Goal: Obtain resource: Download file/media

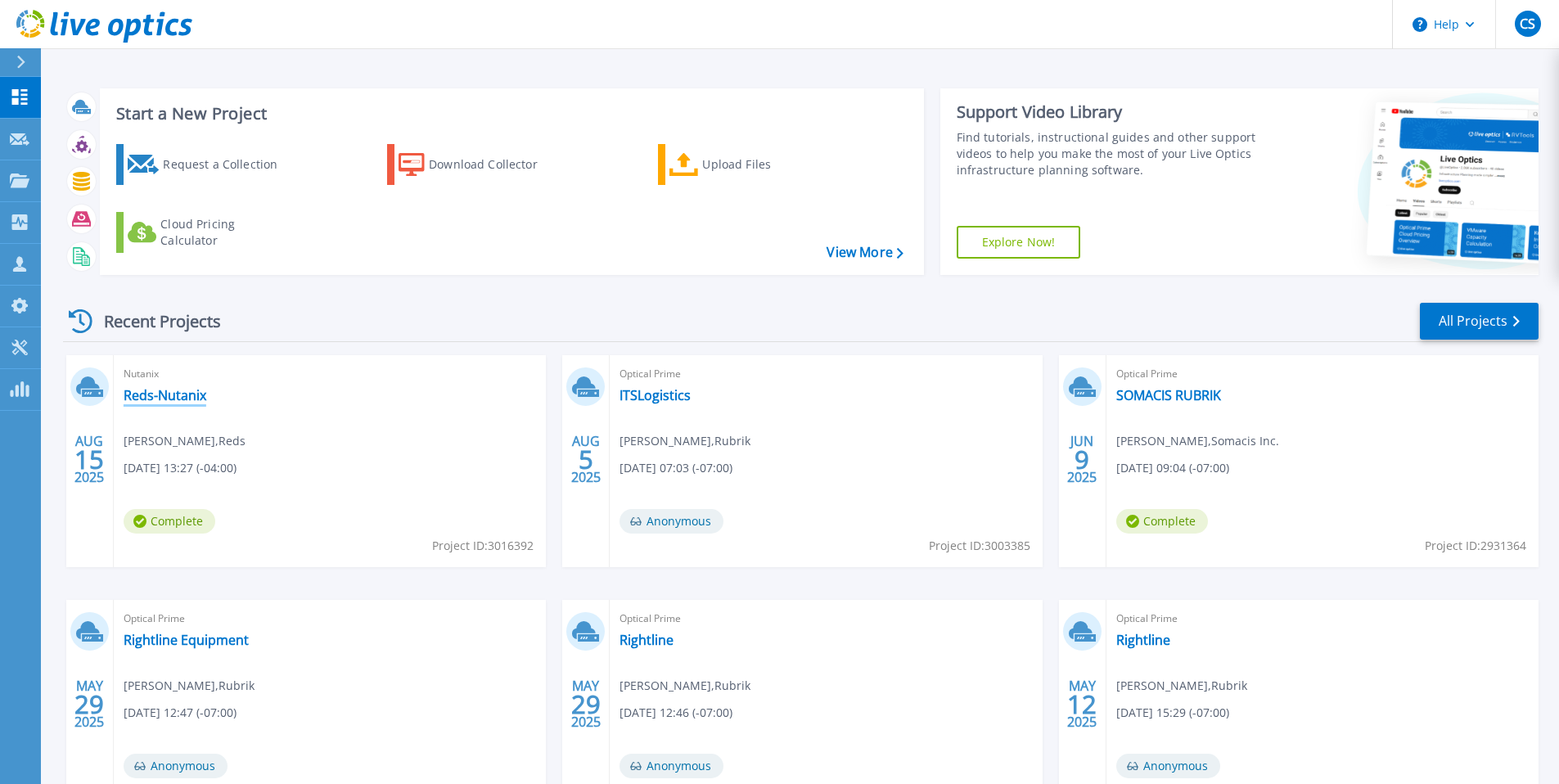
click at [148, 396] on link "Reds-Nutanix" at bounding box center [164, 395] width 82 height 17
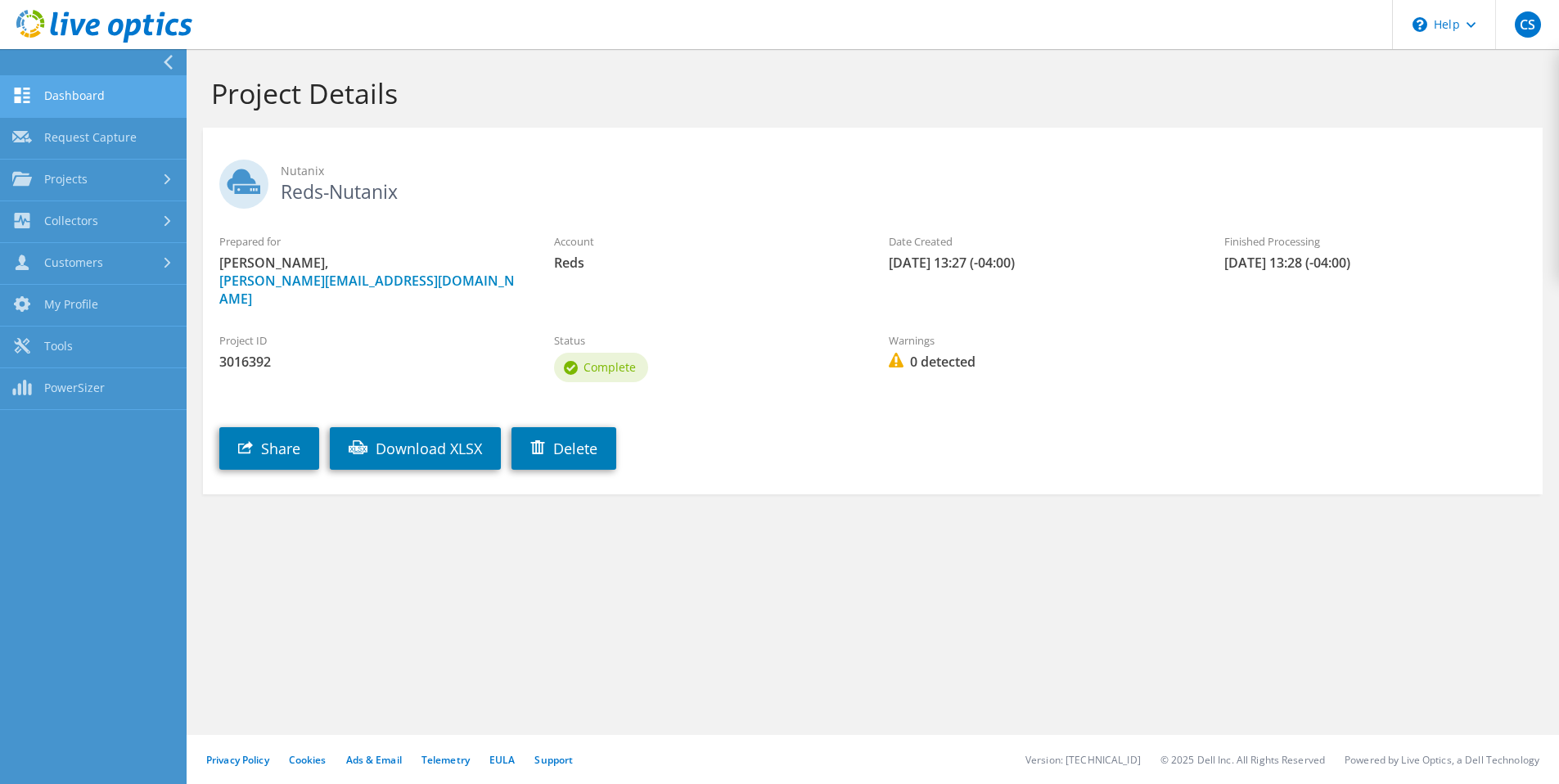
click at [100, 92] on link "Dashboard" at bounding box center [93, 97] width 186 height 42
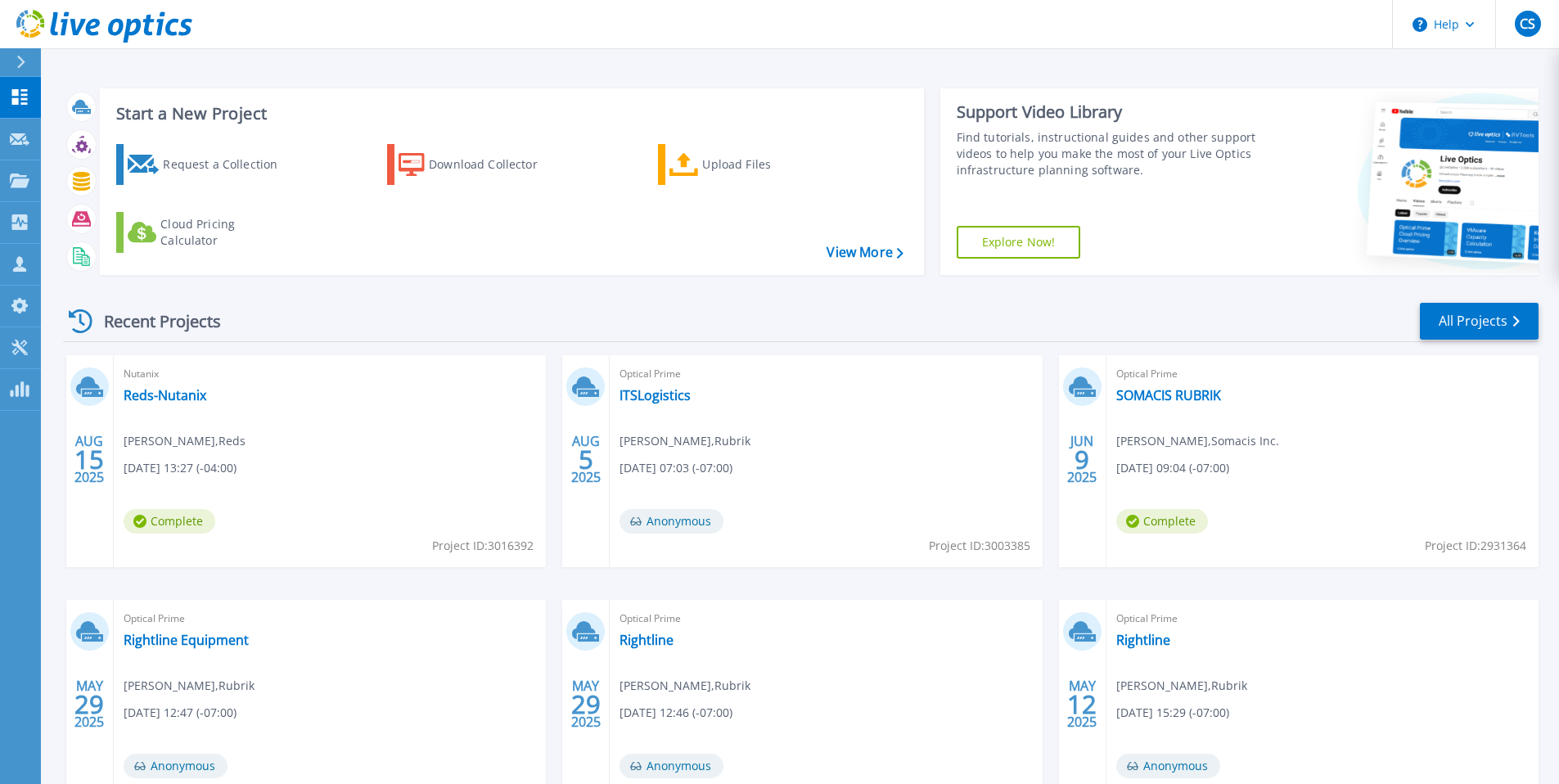
click at [340, 418] on div "Nutanix Reds-Nutanix [PERSON_NAME] , Reds [DATE] 13:27 (-04:00) Complete Projec…" at bounding box center [330, 461] width 432 height 212
click at [189, 402] on link "Reds-Nutanix" at bounding box center [164, 395] width 82 height 17
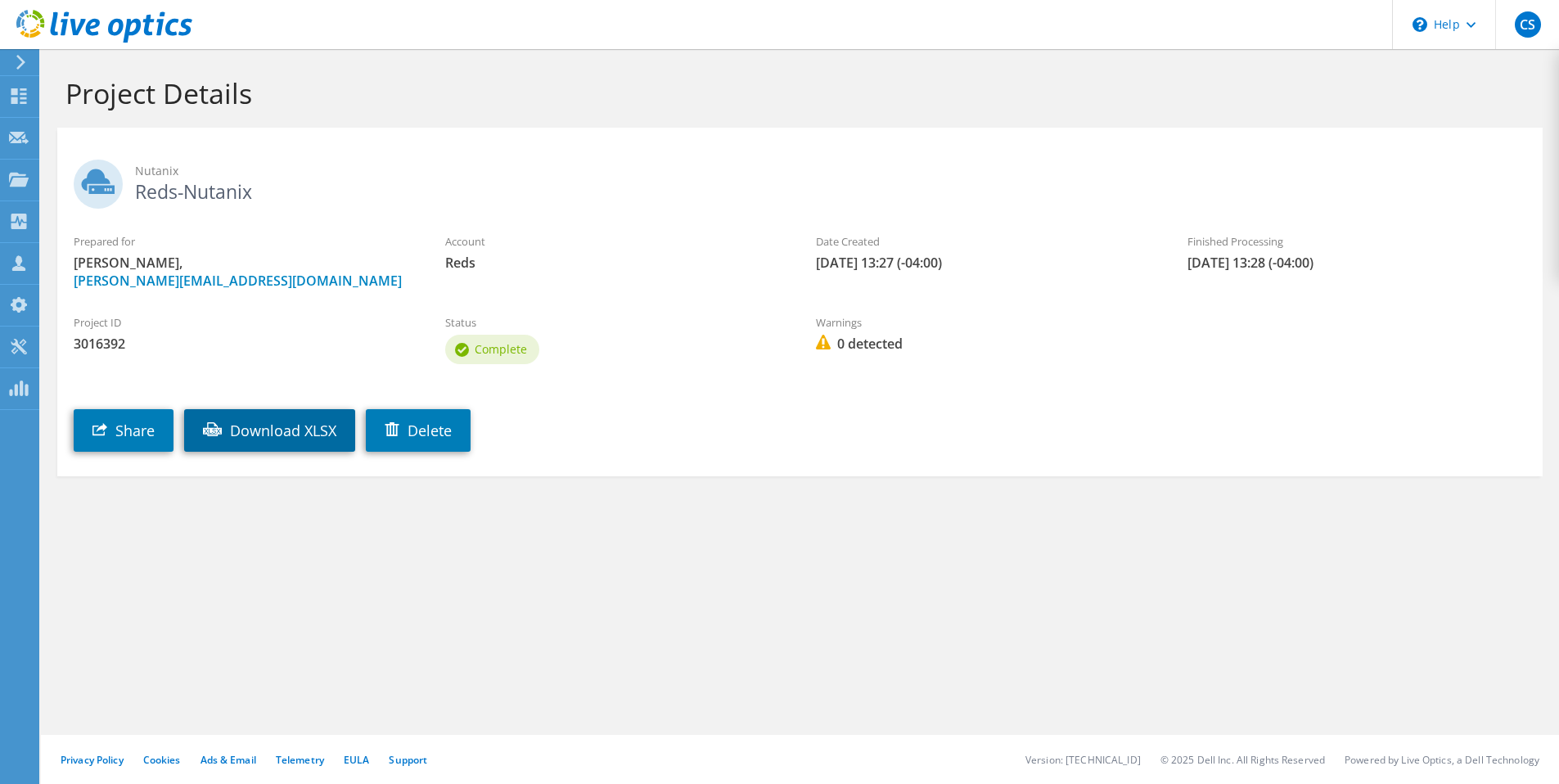
click at [242, 433] on link "Download XLSX" at bounding box center [269, 430] width 171 height 43
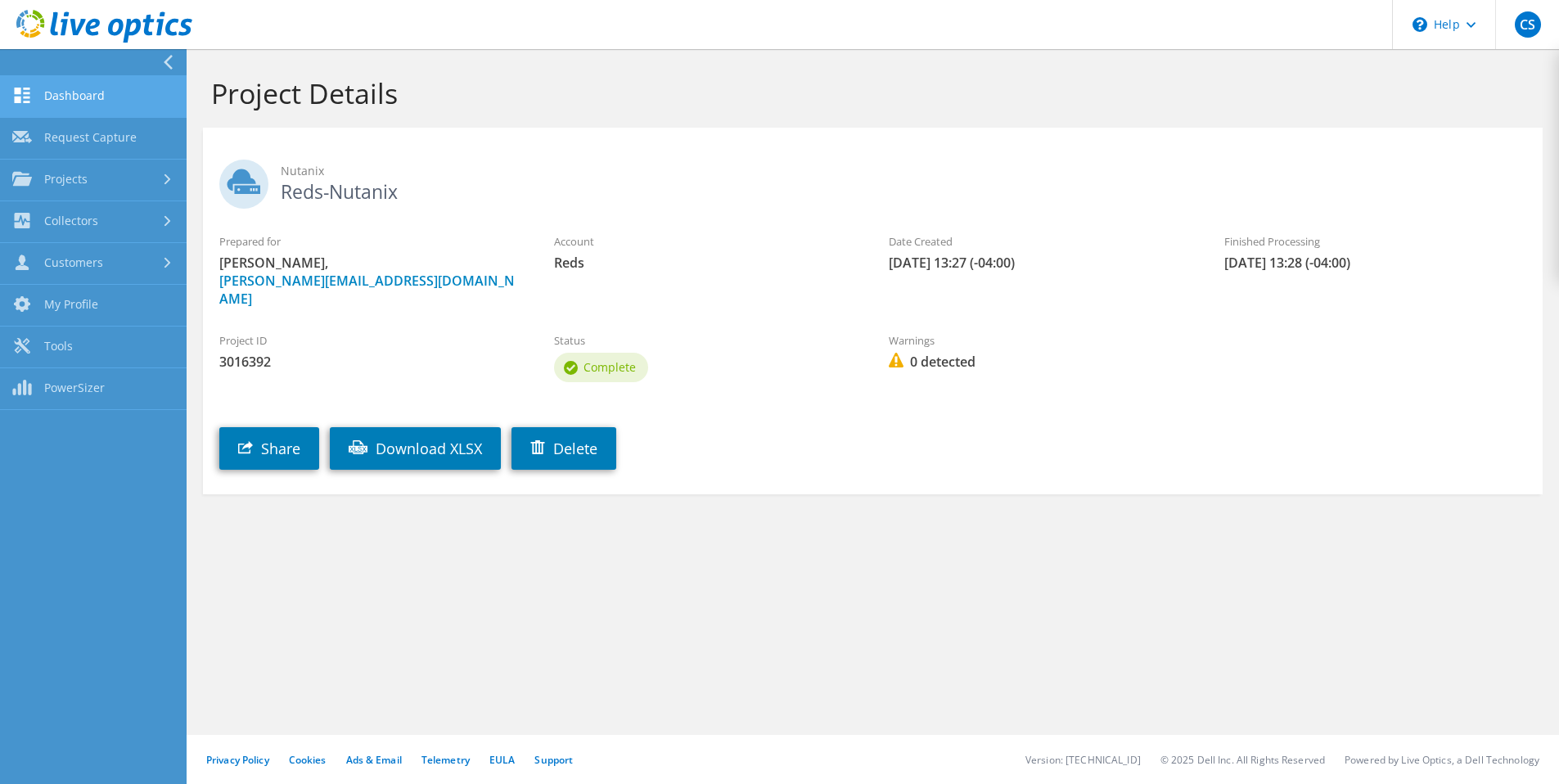
click at [144, 106] on link "Dashboard" at bounding box center [93, 97] width 186 height 42
